Goal: Browse casually

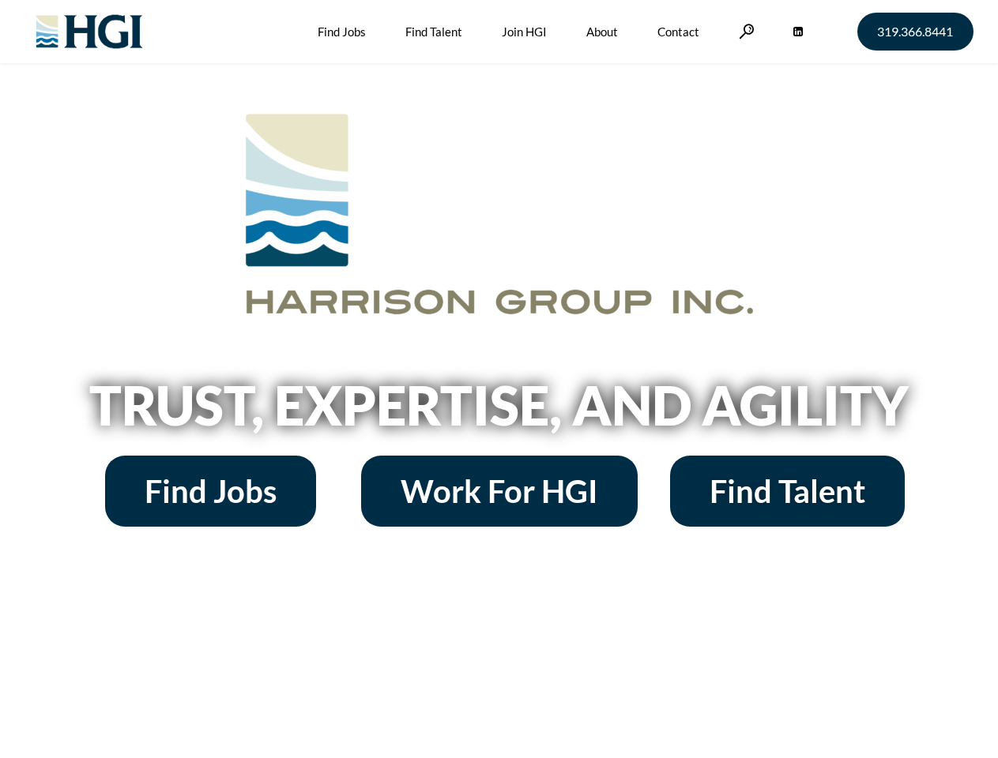
click at [498, 379] on h2 "Trust, Expertise, and Agility" at bounding box center [499, 405] width 900 height 54
click at [744, 31] on link at bounding box center [747, 31] width 16 height 15
click at [498, 411] on h2 "Trust, Expertise, and Agility" at bounding box center [499, 405] width 900 height 54
